Goal: Task Accomplishment & Management: Manage account settings

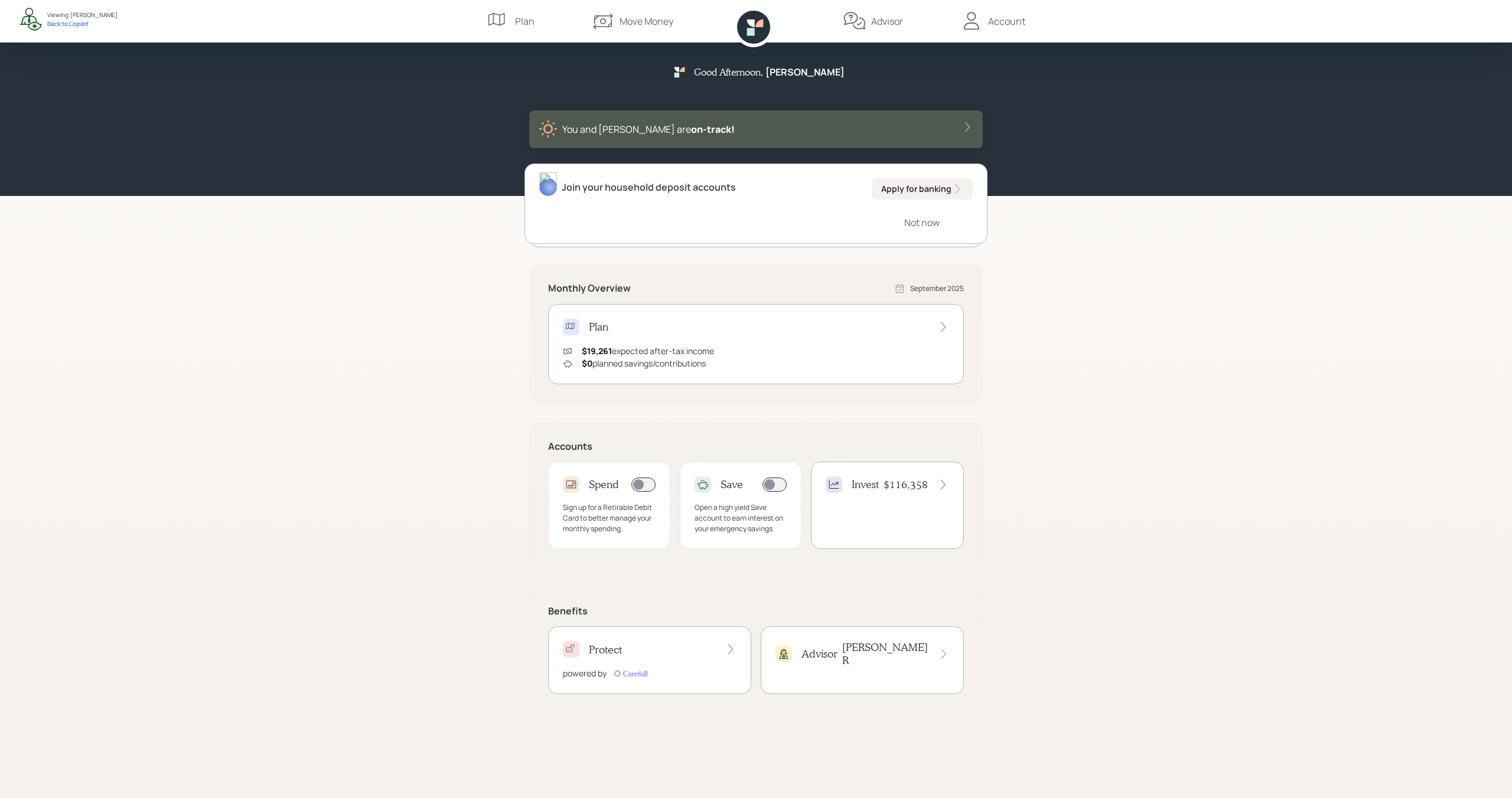
click at [1007, 22] on div "Account" at bounding box center [1007, 21] width 37 height 14
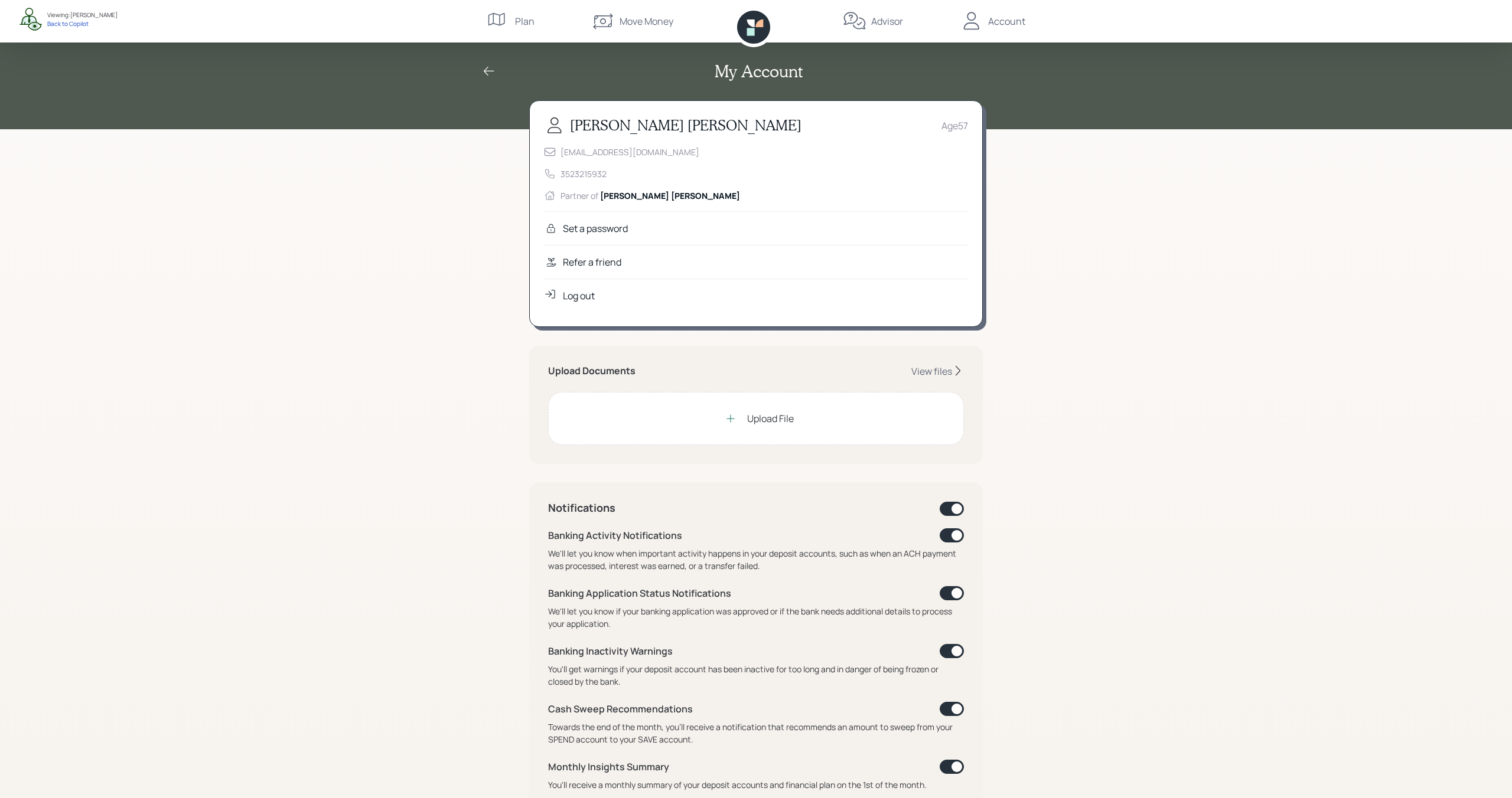
click at [620, 264] on div "Refer a friend" at bounding box center [592, 262] width 59 height 14
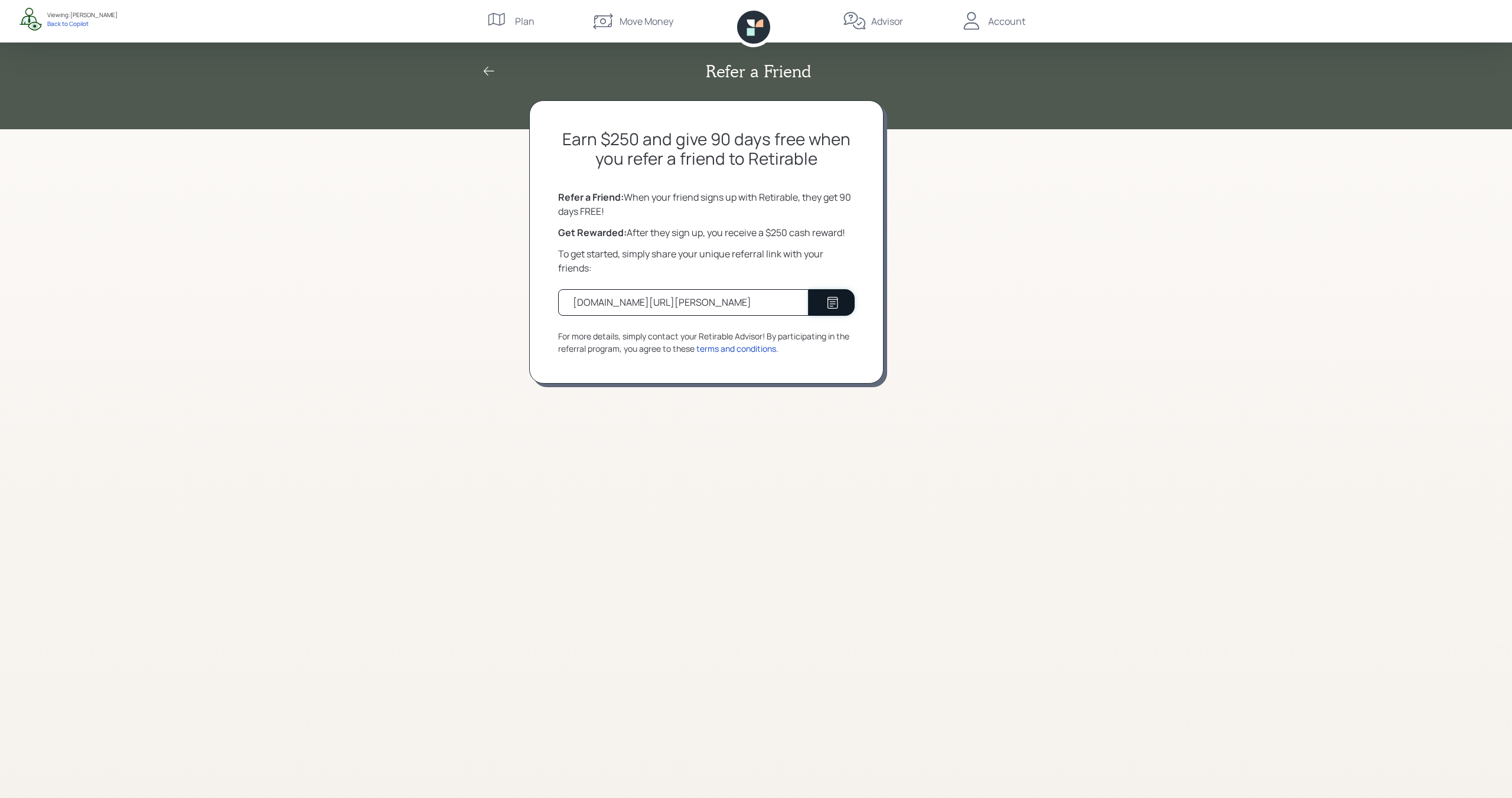
click at [845, 299] on button at bounding box center [832, 302] width 46 height 26
click at [492, 70] on icon at bounding box center [489, 71] width 15 height 14
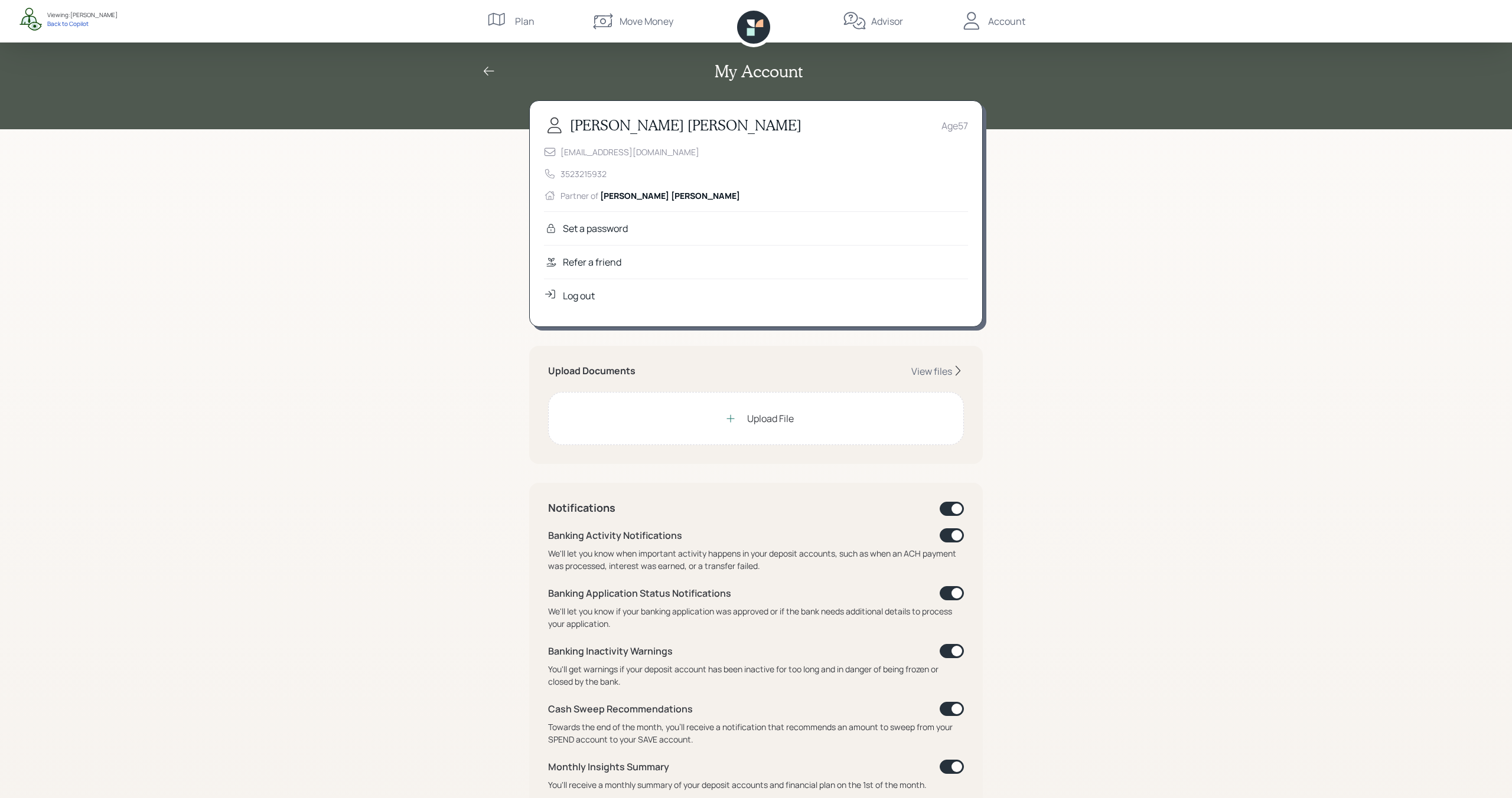
click at [492, 70] on icon at bounding box center [489, 71] width 15 height 14
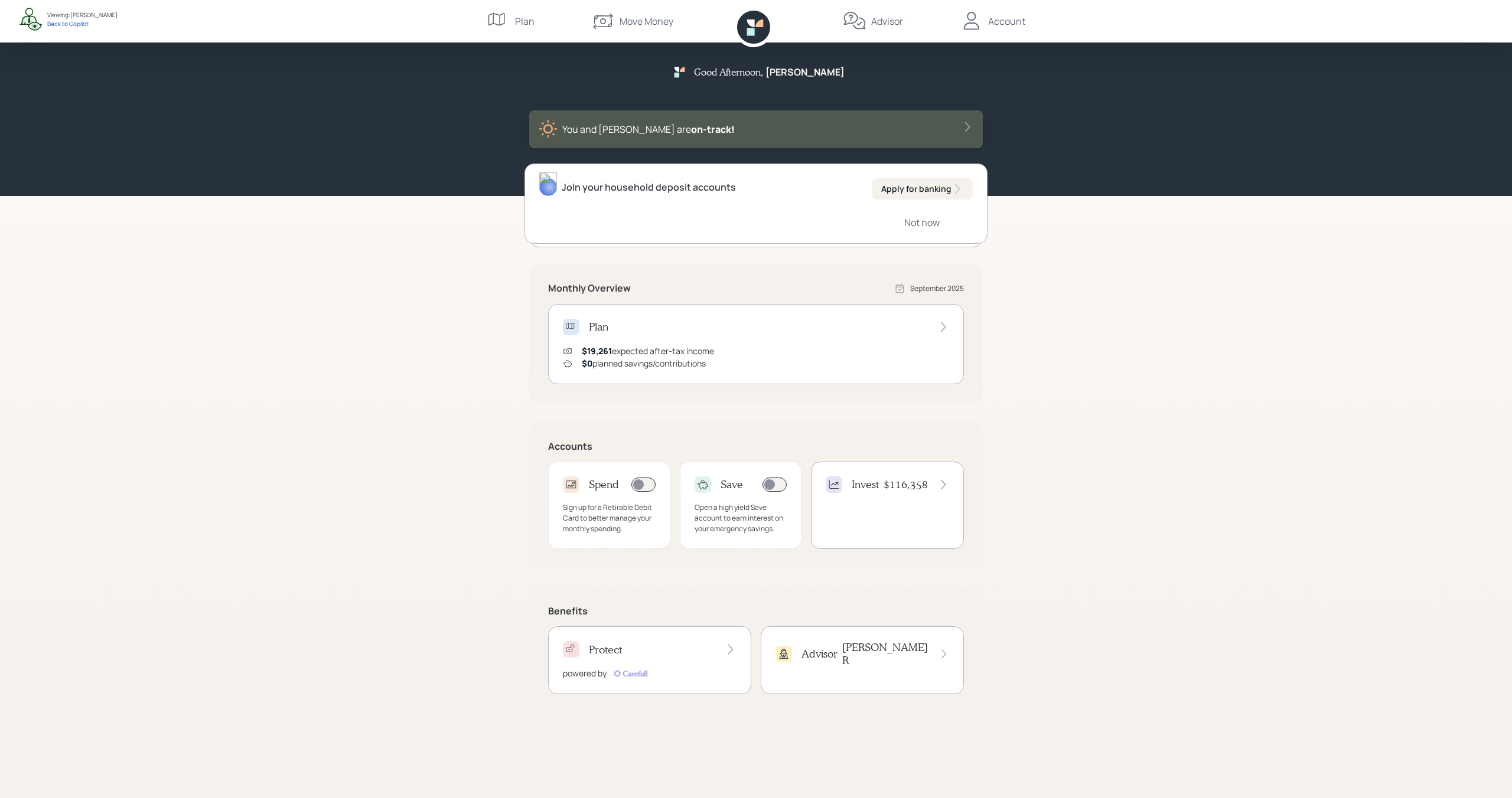
click at [1004, 22] on div "Account" at bounding box center [1007, 21] width 37 height 14
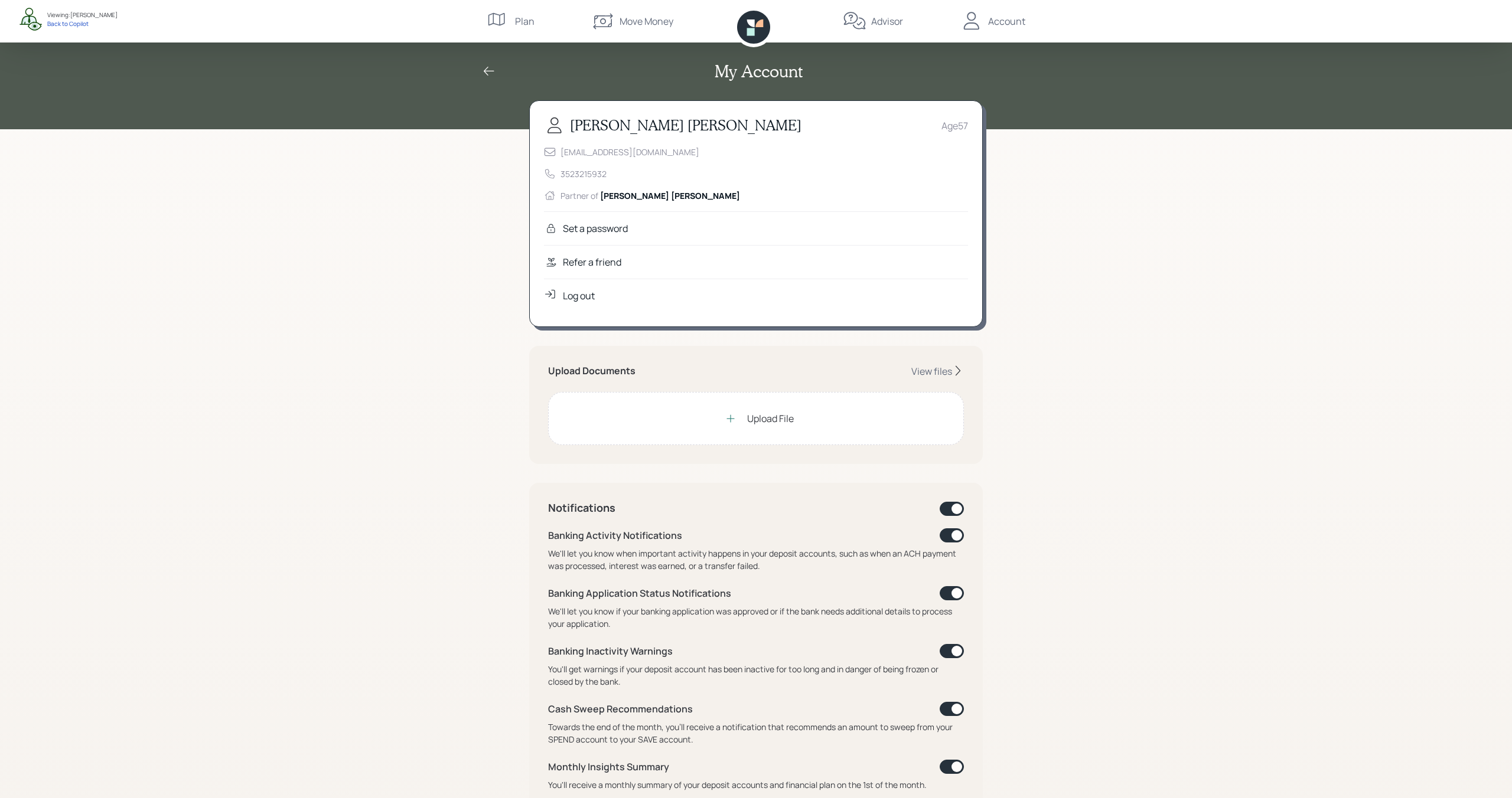
click at [712, 264] on div "Refer a friend" at bounding box center [756, 262] width 424 height 34
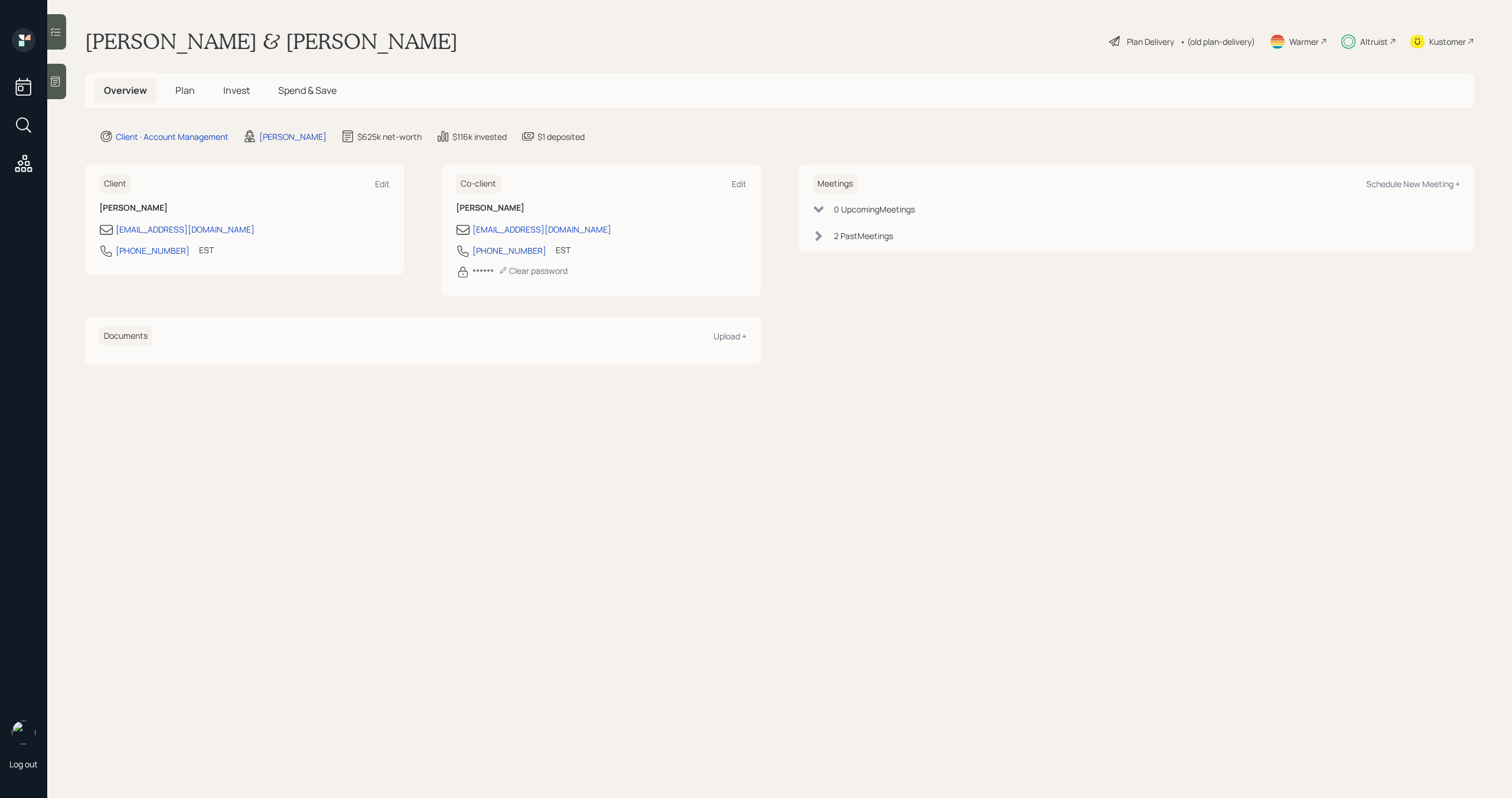
click at [1128, 48] on div "Plan Delivery" at bounding box center [1141, 41] width 67 height 14
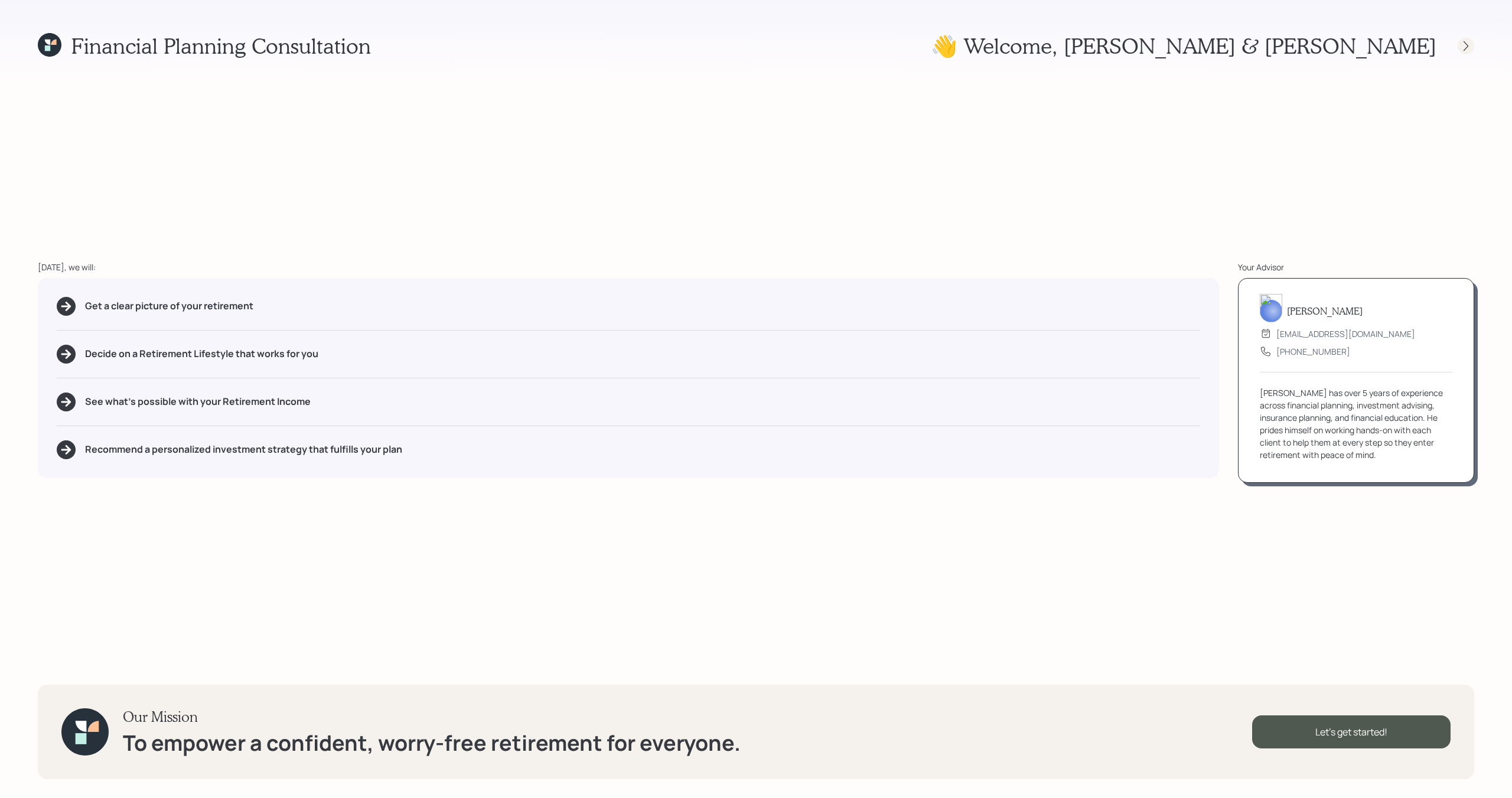
click at [1466, 48] on icon at bounding box center [1466, 46] width 12 height 12
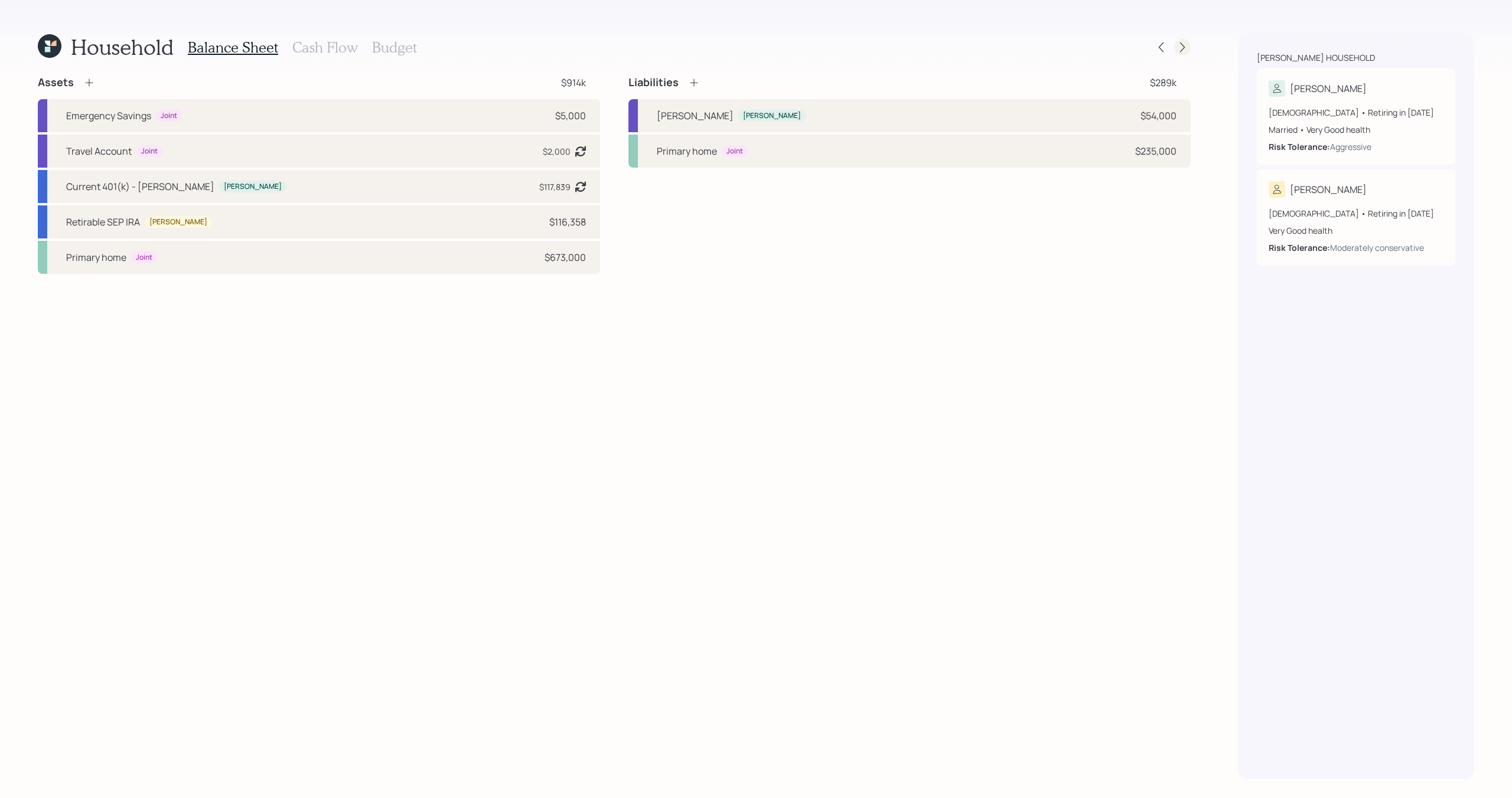
click at [1181, 44] on icon at bounding box center [1183, 47] width 12 height 12
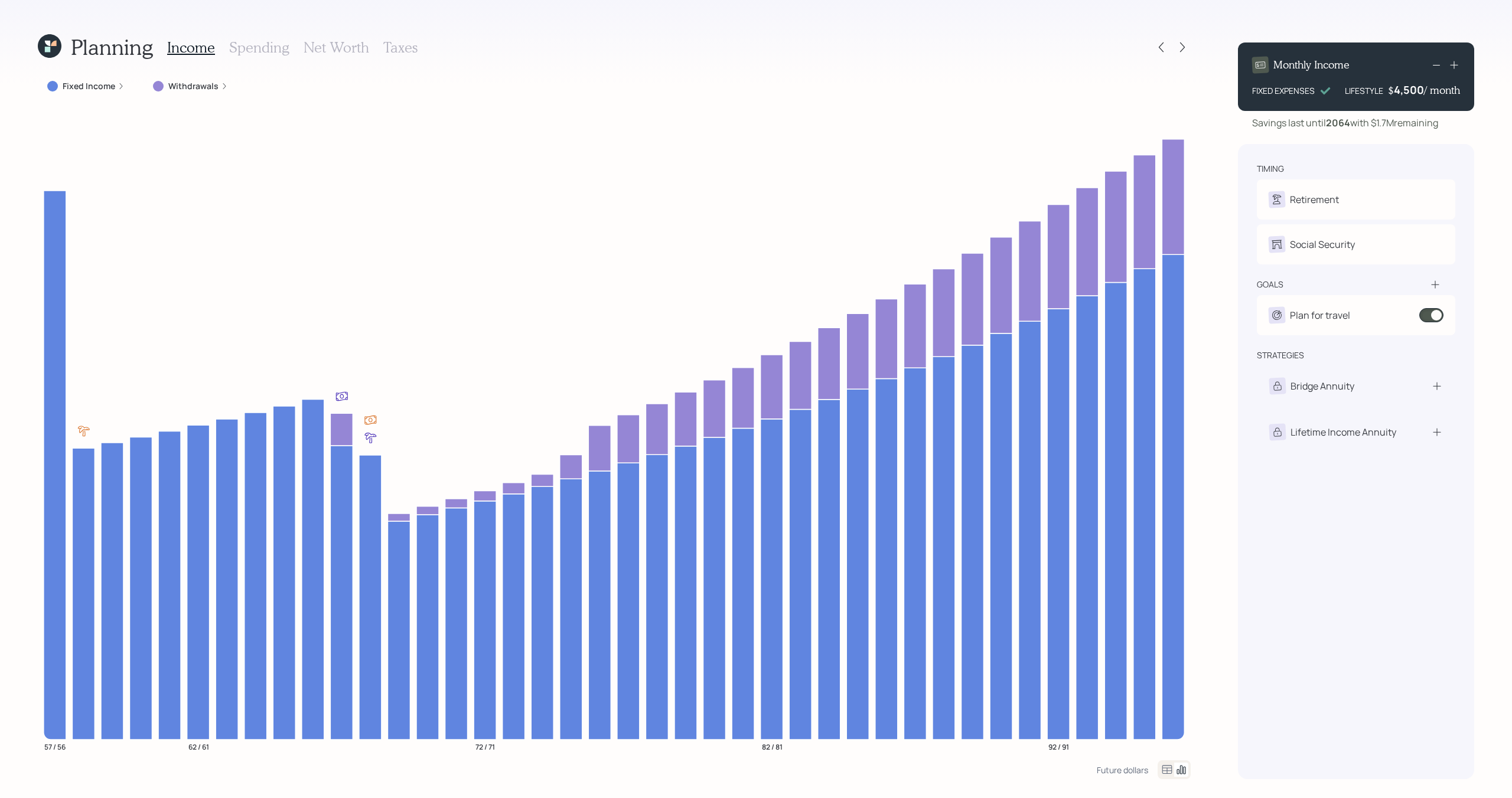
click at [334, 41] on h3 "Net Worth" at bounding box center [336, 47] width 66 height 17
